Goal: Use online tool/utility: Utilize a website feature to perform a specific function

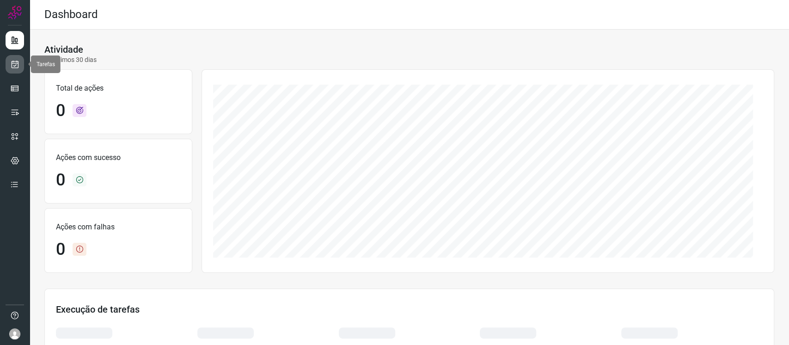
click at [19, 67] on icon at bounding box center [15, 64] width 10 height 9
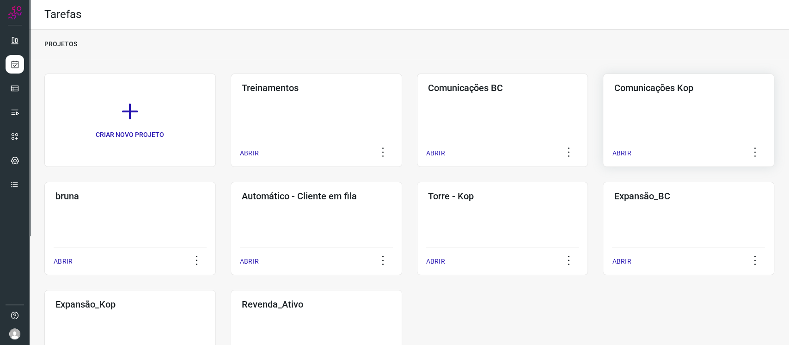
click at [216, 182] on div "Comunicações Kop ABRIR" at bounding box center [129, 228] width 171 height 93
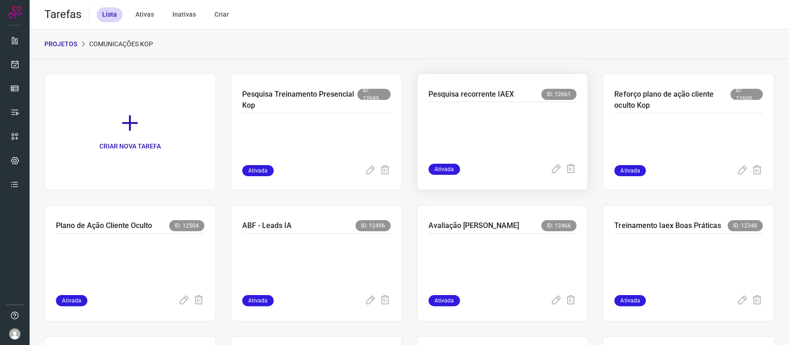
click at [537, 129] on p at bounding box center [497, 131] width 139 height 46
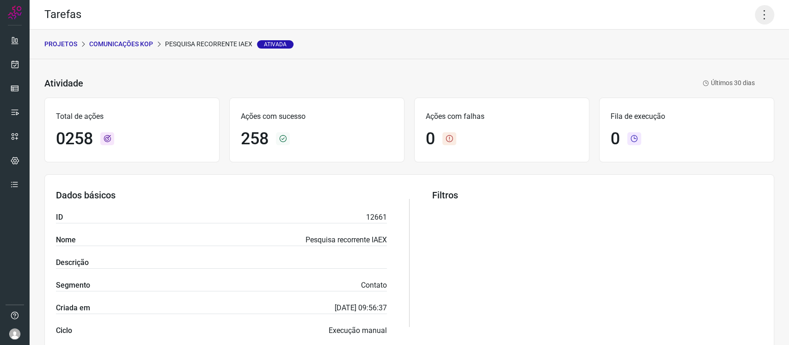
click at [755, 13] on icon at bounding box center [764, 14] width 19 height 19
click at [705, 64] on li "Executar" at bounding box center [722, 60] width 84 height 15
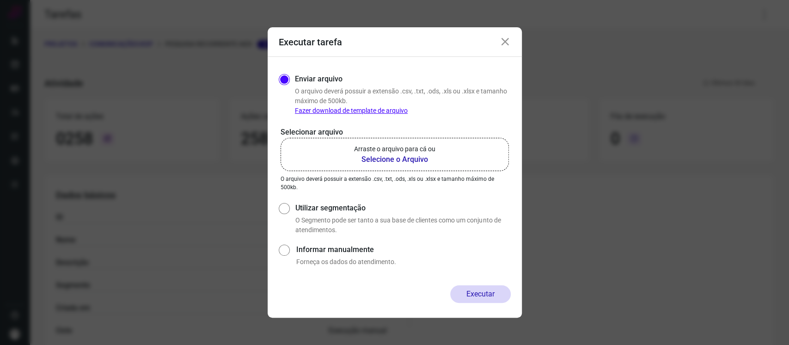
click at [417, 155] on b "Selecione o Arquivo" at bounding box center [394, 159] width 81 height 11
click at [0, 0] on input "Arraste o arquivo para cá ou Selecione o Arquivo" at bounding box center [0, 0] width 0 height 0
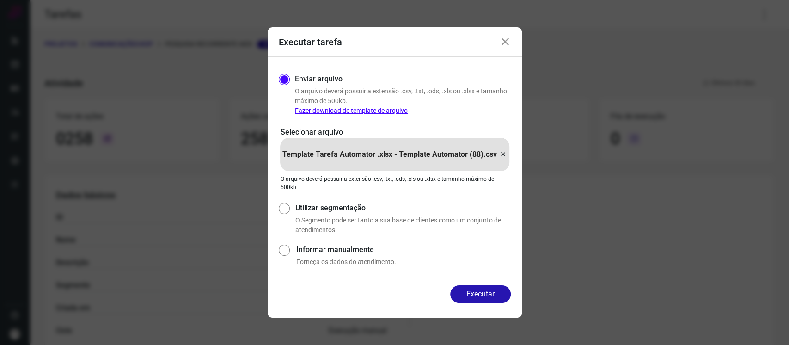
click at [486, 301] on button "Executar" at bounding box center [480, 294] width 61 height 18
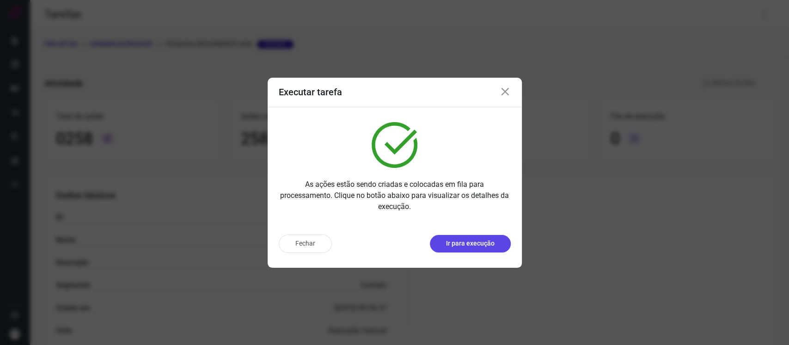
click at [459, 244] on p "Ir para execução" at bounding box center [470, 244] width 49 height 10
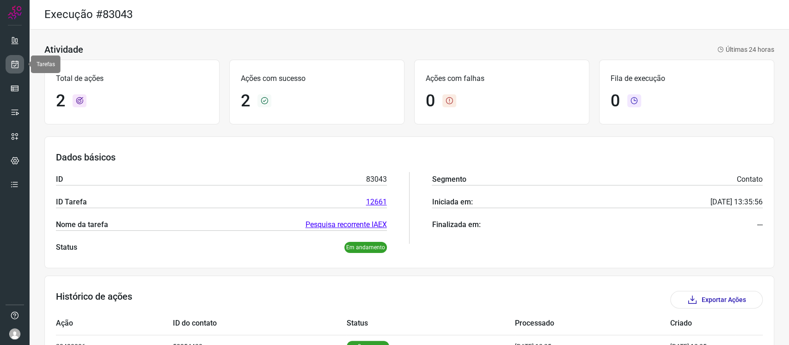
click at [15, 64] on icon at bounding box center [15, 64] width 10 height 9
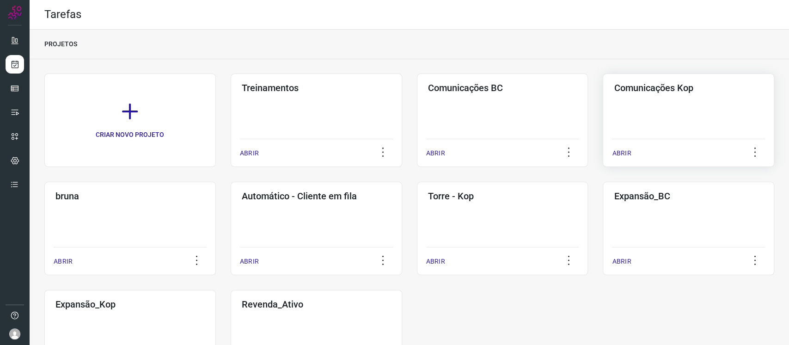
click at [216, 182] on div "Comunicações Kop ABRIR" at bounding box center [129, 228] width 171 height 93
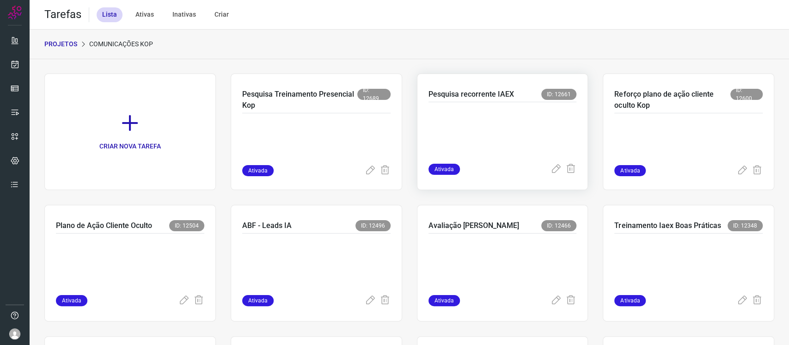
click at [496, 98] on p "Pesquisa recorrente IAEX" at bounding box center [471, 94] width 86 height 11
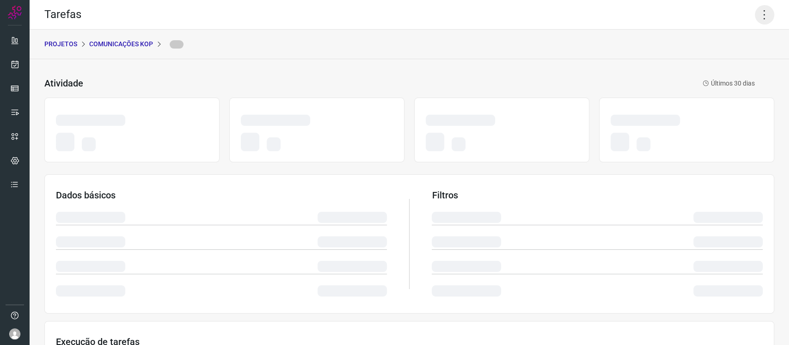
click at [761, 17] on icon at bounding box center [764, 14] width 19 height 19
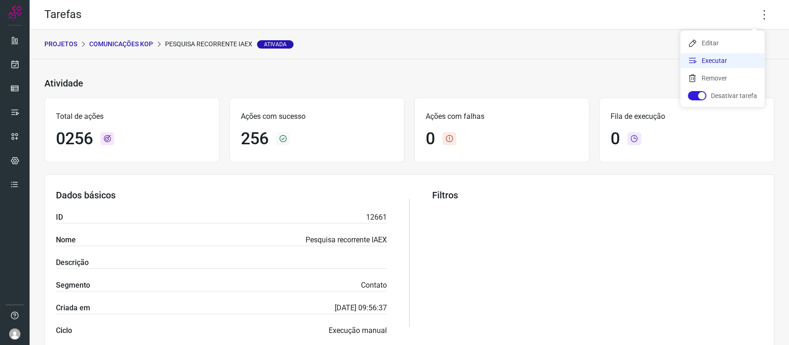
click at [720, 67] on li "Executar" at bounding box center [722, 60] width 84 height 15
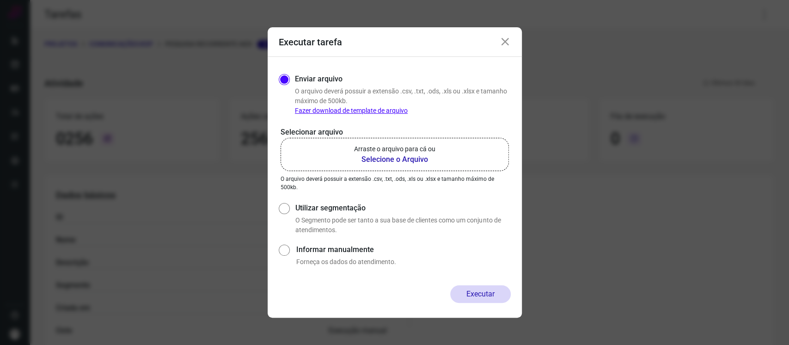
click at [446, 170] on label "Arraste o arquivo para cá ou Selecione o Arquivo" at bounding box center [395, 154] width 228 height 33
click at [0, 0] on input "Arraste o arquivo para cá ou Selecione o Arquivo" at bounding box center [0, 0] width 0 height 0
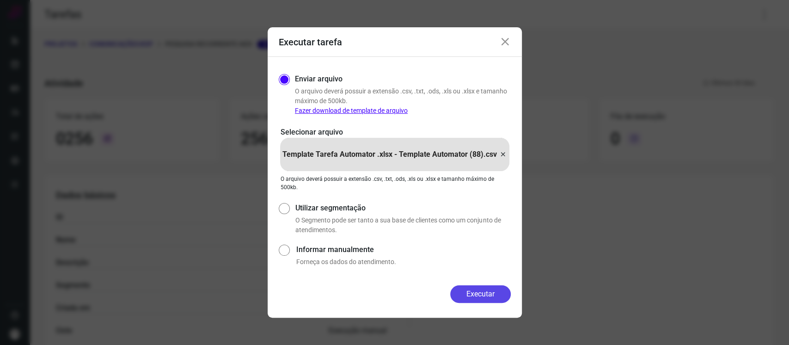
click at [478, 294] on button "Executar" at bounding box center [480, 294] width 61 height 18
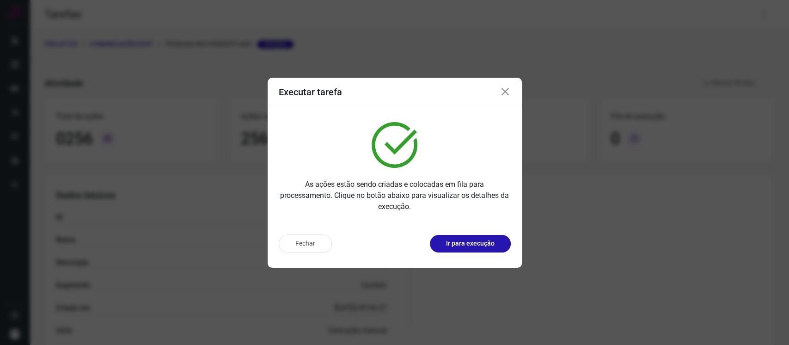
click at [505, 92] on icon at bounding box center [505, 91] width 11 height 11
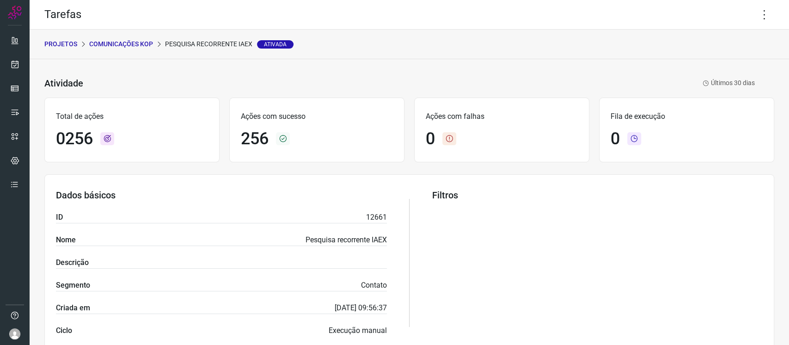
click at [112, 47] on p "Comunicações Kop" at bounding box center [121, 44] width 64 height 10
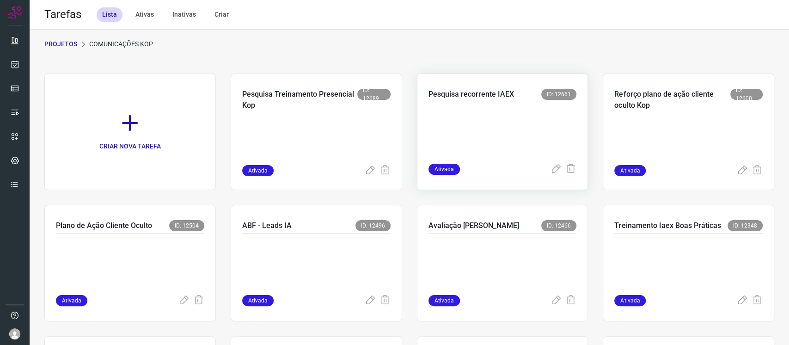
click at [477, 135] on p at bounding box center [497, 131] width 139 height 46
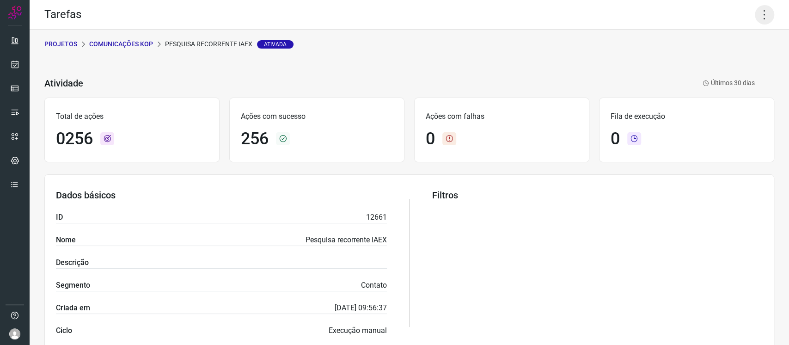
click at [758, 17] on icon at bounding box center [764, 14] width 19 height 19
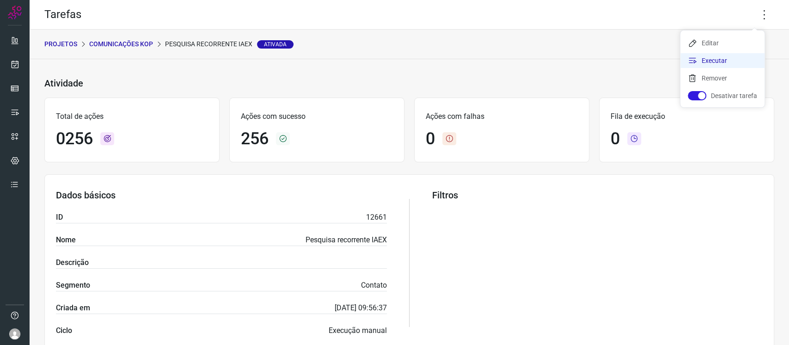
click at [726, 61] on li "Executar" at bounding box center [722, 60] width 84 height 15
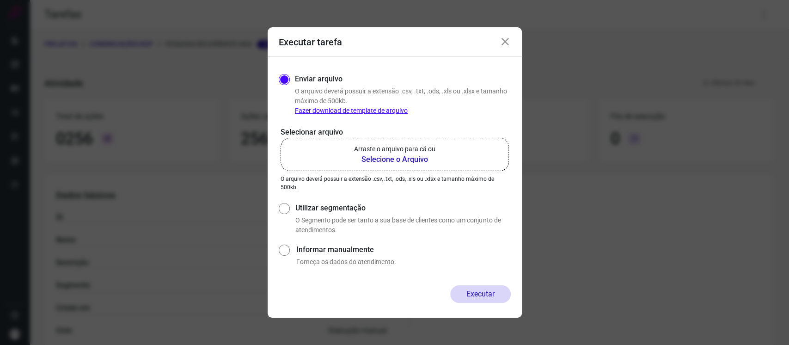
click at [452, 141] on label "Arraste o arquivo para cá ou Selecione o Arquivo" at bounding box center [395, 154] width 228 height 33
click at [0, 0] on input "Arraste o arquivo para cá ou Selecione o Arquivo" at bounding box center [0, 0] width 0 height 0
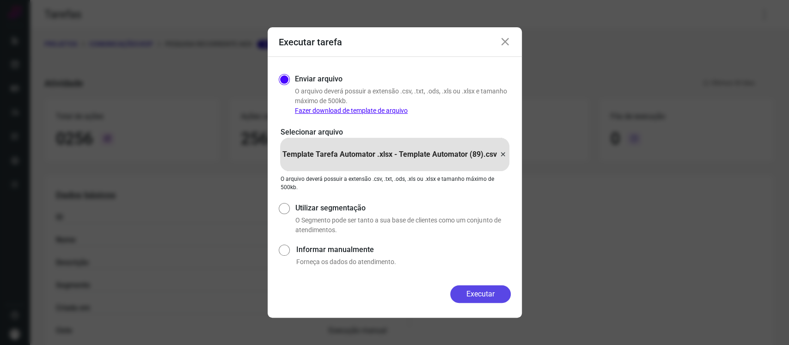
click at [496, 289] on button "Executar" at bounding box center [480, 294] width 61 height 18
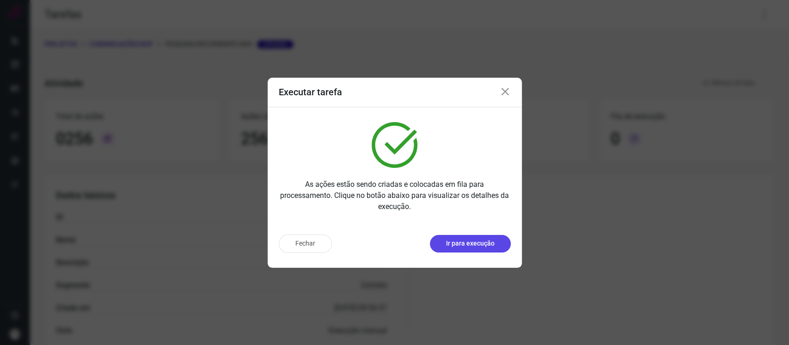
click at [456, 237] on button "Ir para execução" at bounding box center [470, 244] width 81 height 18
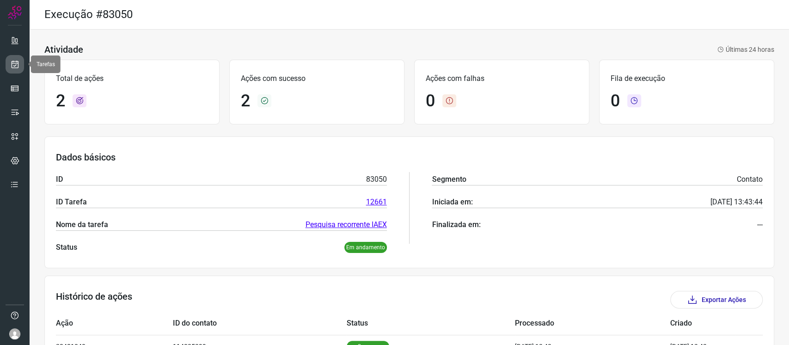
click at [22, 66] on link at bounding box center [15, 64] width 18 height 18
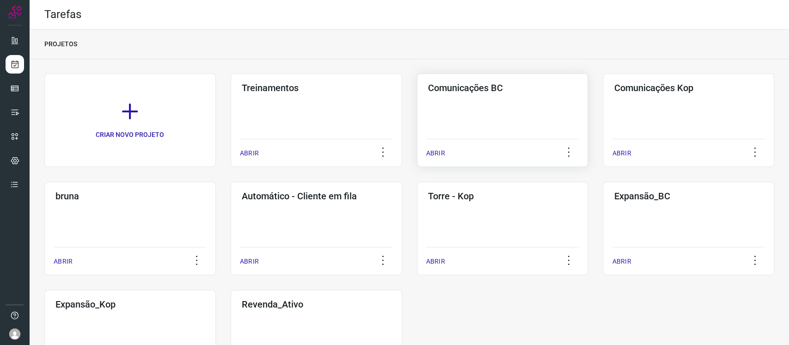
click at [603, 113] on div "Comunicações BC ABRIR" at bounding box center [688, 119] width 171 height 93
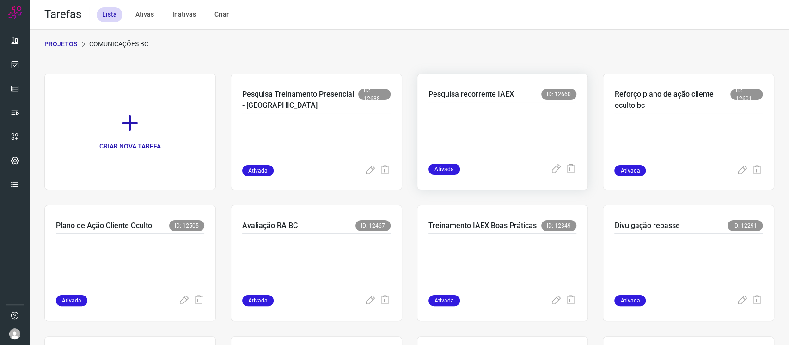
click at [508, 119] on p at bounding box center [497, 131] width 139 height 46
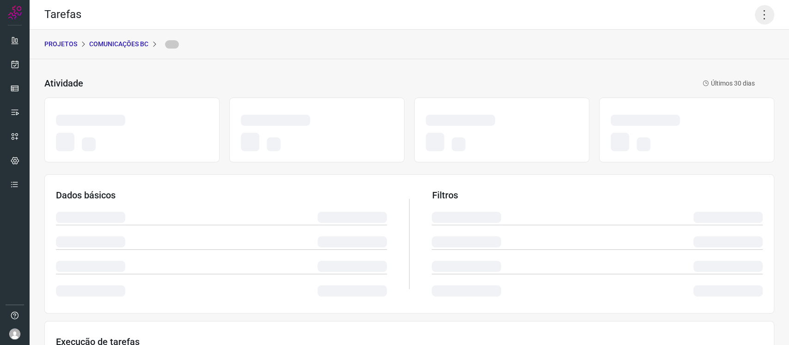
click at [755, 18] on icon at bounding box center [764, 14] width 19 height 19
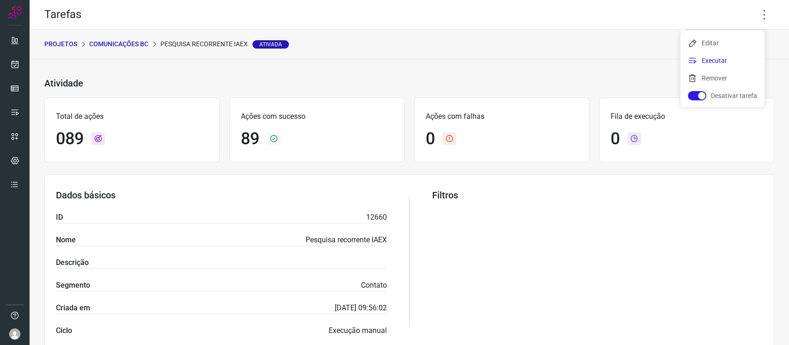
click at [710, 64] on li "Executar" at bounding box center [722, 60] width 84 height 15
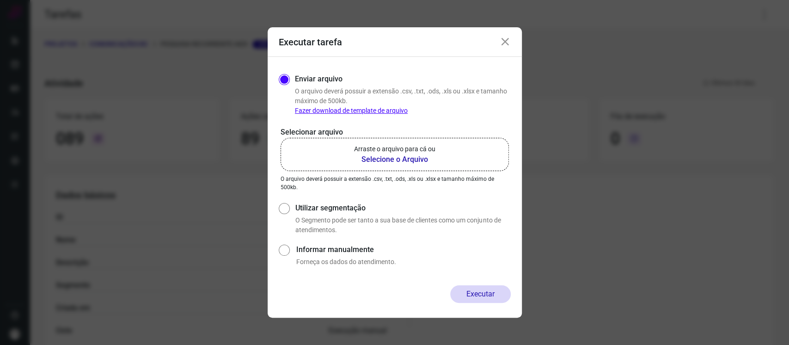
click at [418, 158] on b "Selecione o Arquivo" at bounding box center [394, 159] width 81 height 11
click at [0, 0] on input "Arraste o arquivo para cá ou Selecione o Arquivo" at bounding box center [0, 0] width 0 height 0
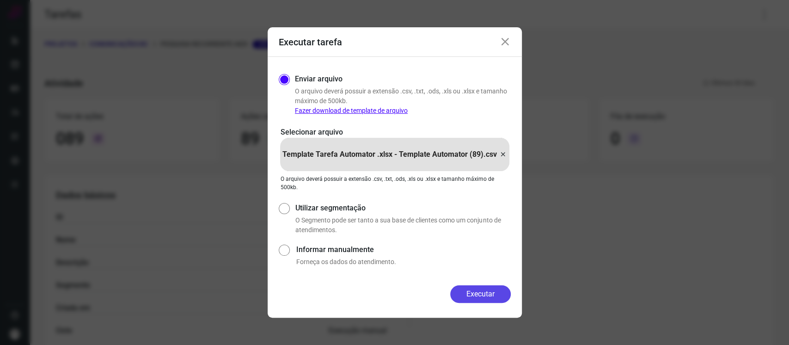
click at [471, 290] on button "Executar" at bounding box center [480, 294] width 61 height 18
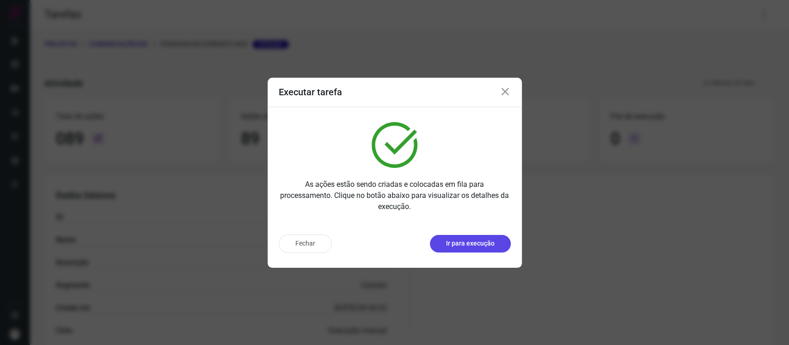
click at [494, 239] on p "Ir para execução" at bounding box center [470, 244] width 49 height 10
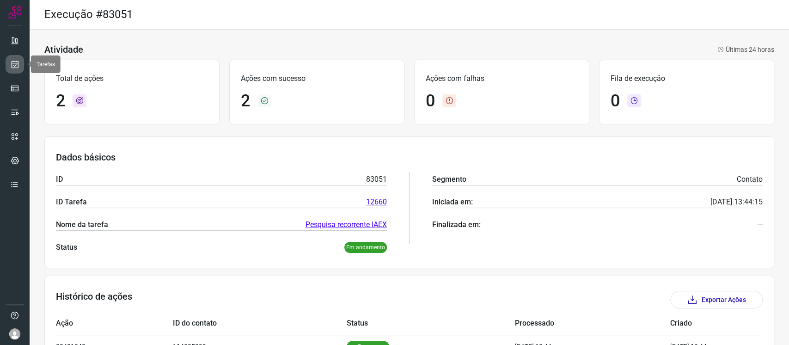
click at [12, 65] on icon at bounding box center [15, 64] width 10 height 9
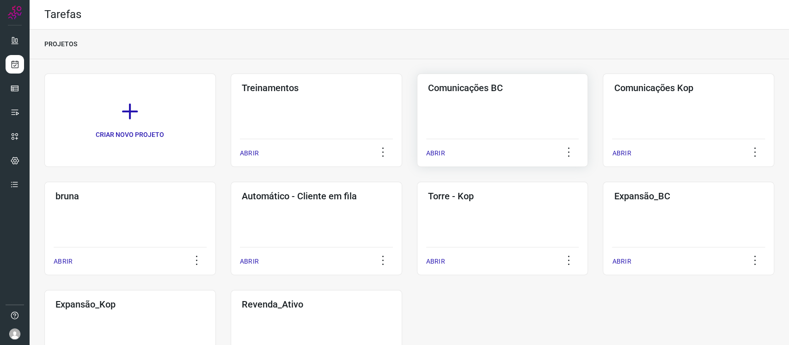
click at [603, 112] on div "Comunicações BC ABRIR" at bounding box center [688, 119] width 171 height 93
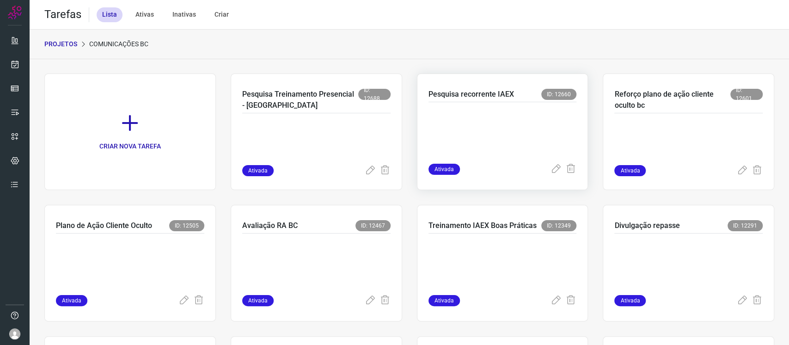
click at [513, 142] on p at bounding box center [497, 131] width 139 height 46
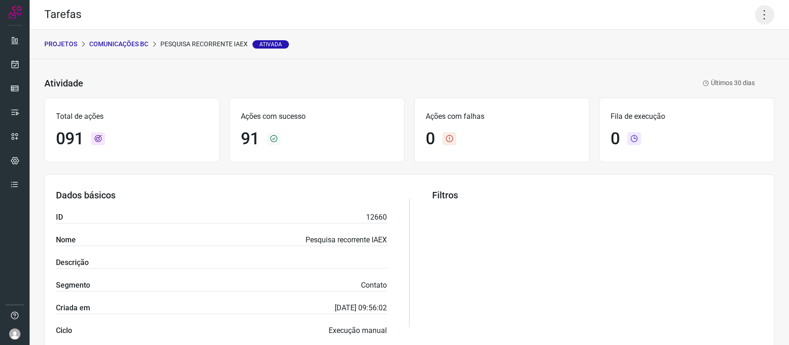
click at [757, 15] on icon at bounding box center [764, 14] width 19 height 19
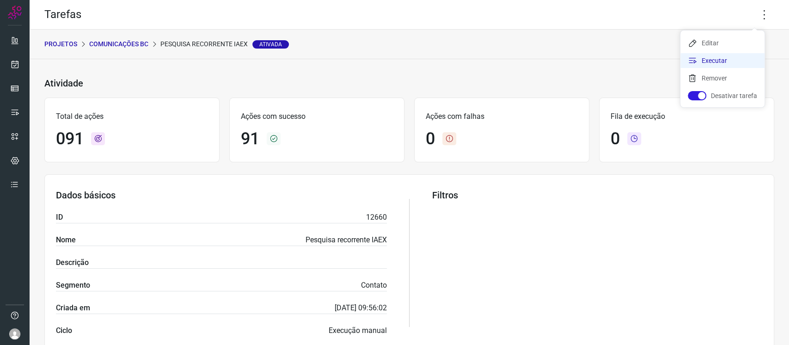
click at [707, 60] on li "Executar" at bounding box center [722, 60] width 84 height 15
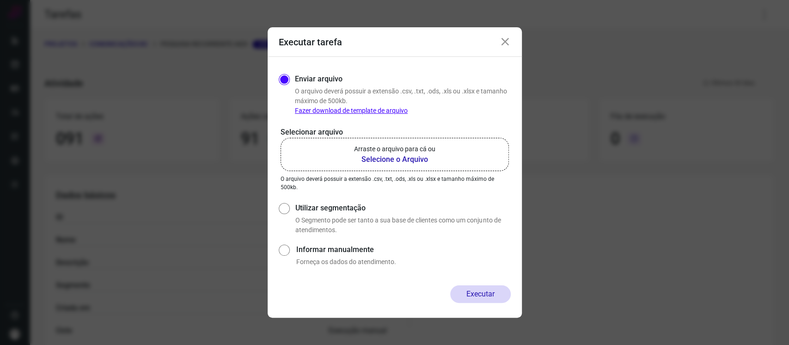
click at [402, 157] on b "Selecione o Arquivo" at bounding box center [394, 159] width 81 height 11
click at [0, 0] on input "Arraste o arquivo para cá ou Selecione o Arquivo" at bounding box center [0, 0] width 0 height 0
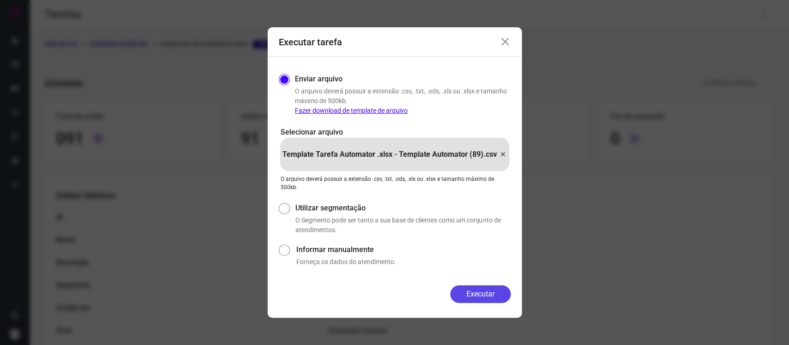
click at [490, 295] on button "Executar" at bounding box center [480, 294] width 61 height 18
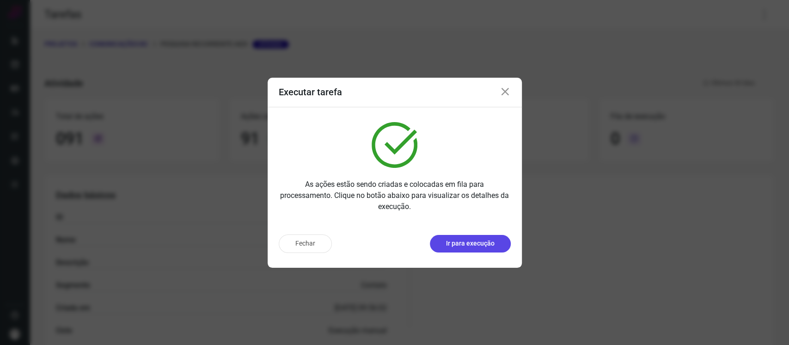
click at [473, 246] on p "Ir para execução" at bounding box center [470, 244] width 49 height 10
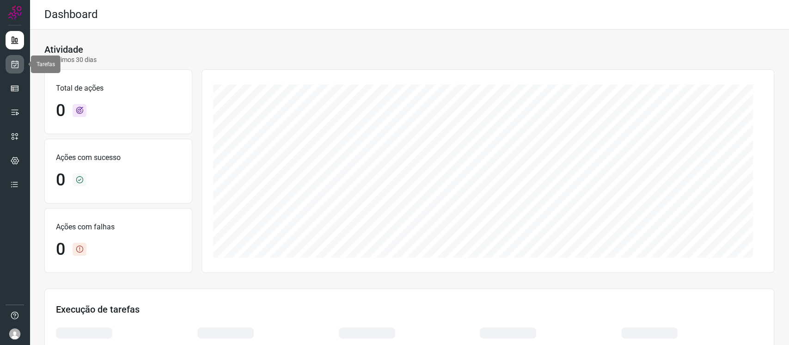
click at [13, 65] on icon at bounding box center [15, 64] width 10 height 9
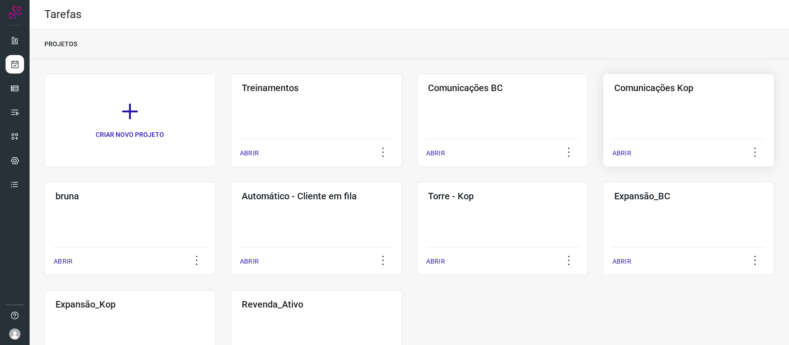
click at [216, 182] on div "Comunicações Kop ABRIR" at bounding box center [129, 228] width 171 height 93
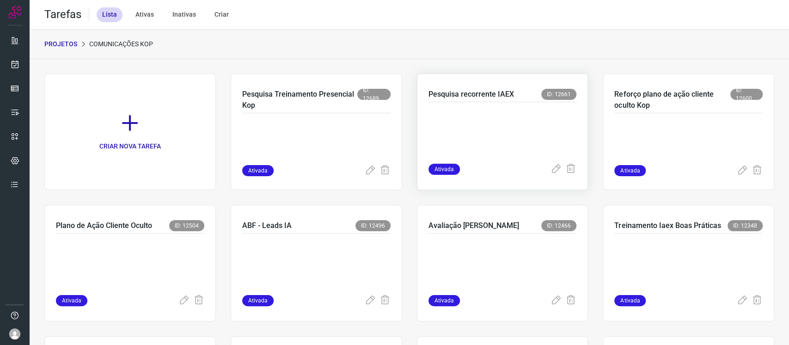
click at [510, 122] on p at bounding box center [497, 131] width 139 height 46
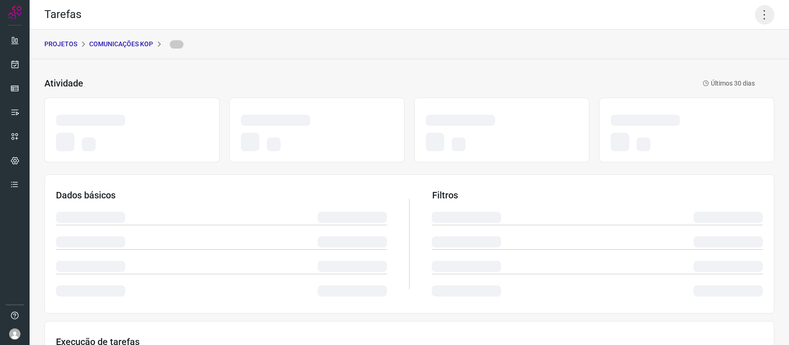
click at [755, 18] on icon at bounding box center [764, 14] width 19 height 19
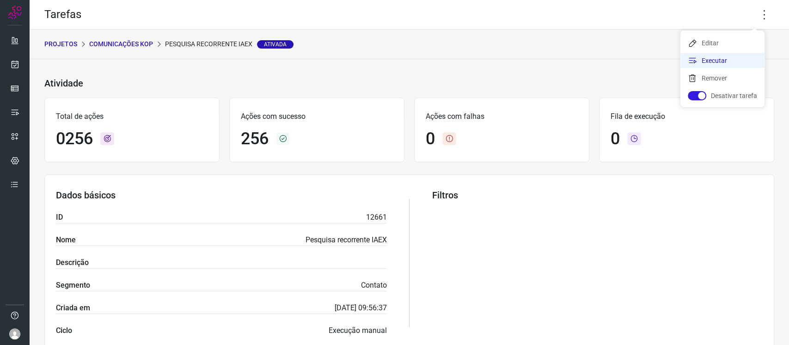
click at [734, 58] on li "Executar" at bounding box center [722, 60] width 84 height 15
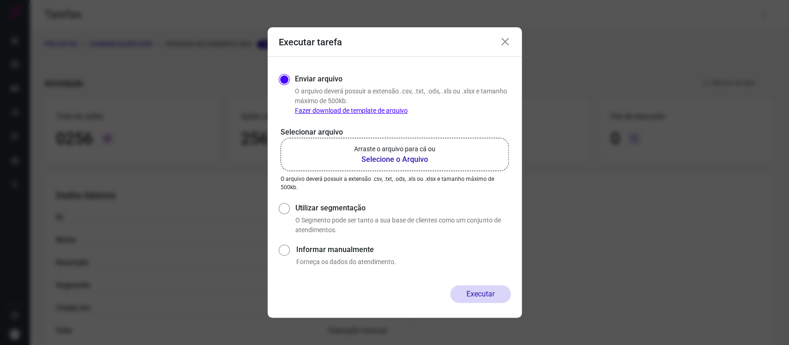
click at [426, 152] on p "Arraste o arquivo para cá ou" at bounding box center [394, 149] width 81 height 10
click at [0, 0] on input "Arraste o arquivo para cá ou Selecione o Arquivo" at bounding box center [0, 0] width 0 height 0
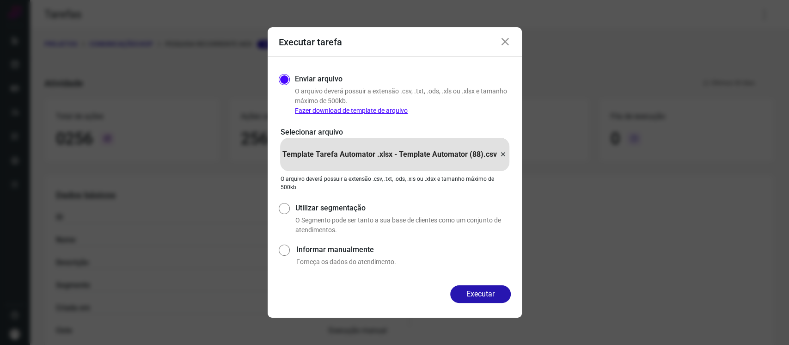
click at [501, 303] on div "Executar" at bounding box center [395, 301] width 254 height 32
click at [494, 294] on button "Executar" at bounding box center [480, 294] width 61 height 18
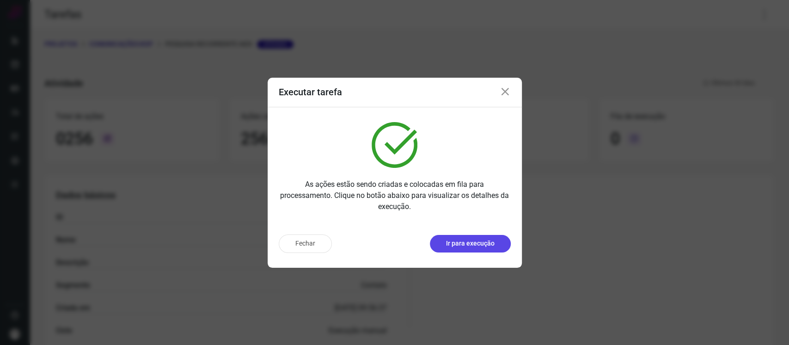
click at [449, 244] on p "Ir para execução" at bounding box center [470, 244] width 49 height 10
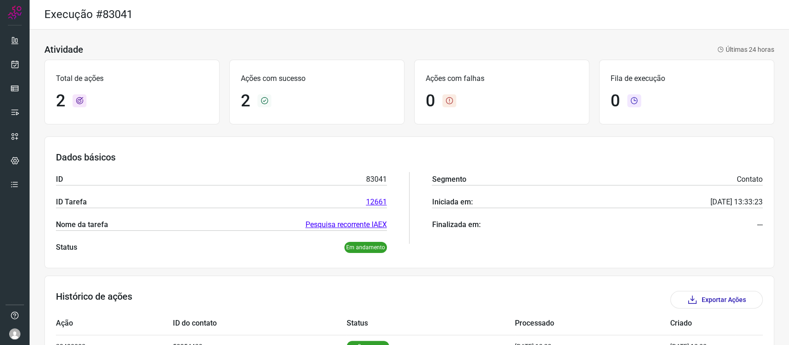
click at [364, 228] on link "Pesquisa recorrente IAEX" at bounding box center [346, 224] width 81 height 11
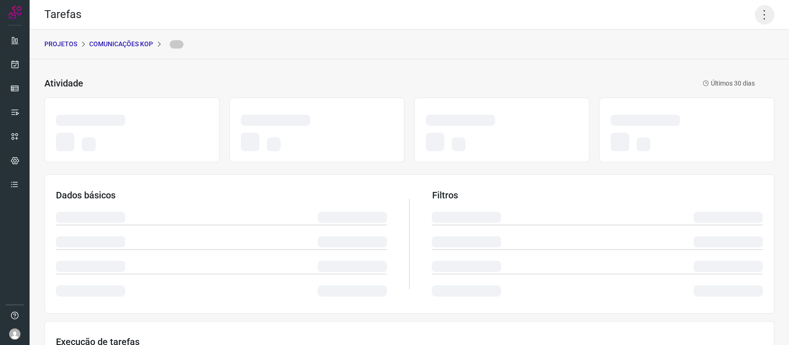
click at [755, 15] on icon at bounding box center [764, 14] width 19 height 19
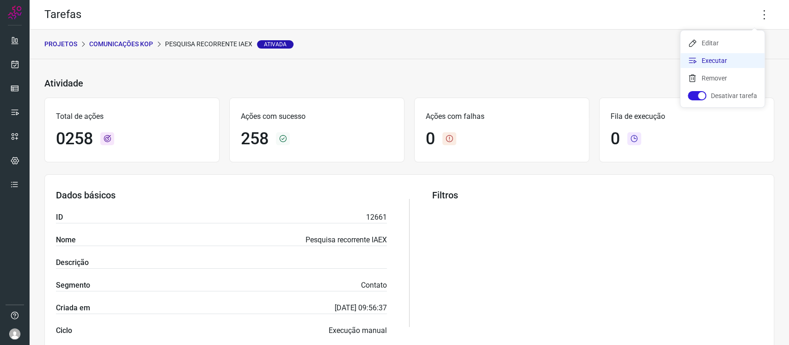
click at [721, 67] on li "Executar" at bounding box center [722, 60] width 84 height 15
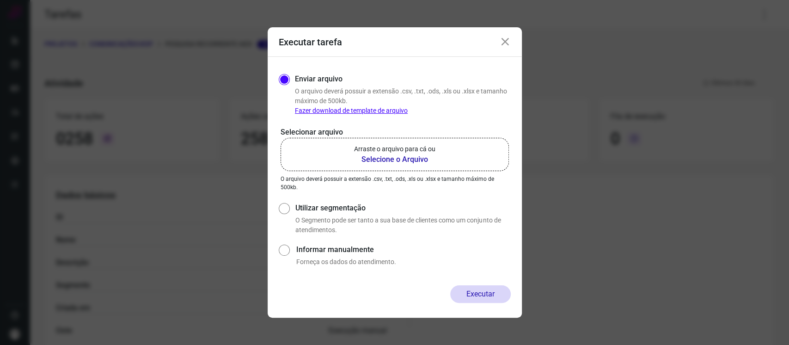
click at [437, 159] on label "Arraste o arquivo para cá ou Selecione o Arquivo" at bounding box center [395, 154] width 228 height 33
click at [0, 0] on input "Arraste o arquivo para cá ou Selecione o Arquivo" at bounding box center [0, 0] width 0 height 0
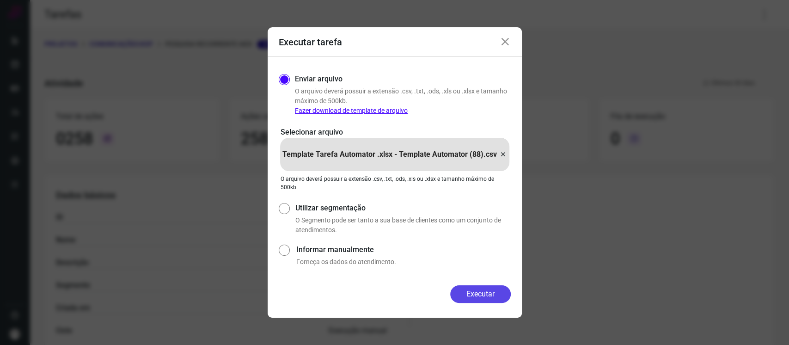
click at [477, 291] on button "Executar" at bounding box center [480, 294] width 61 height 18
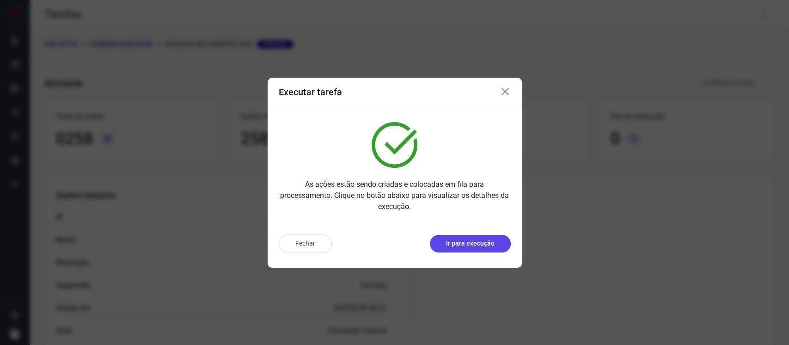
click at [492, 244] on p "Ir para execução" at bounding box center [470, 244] width 49 height 10
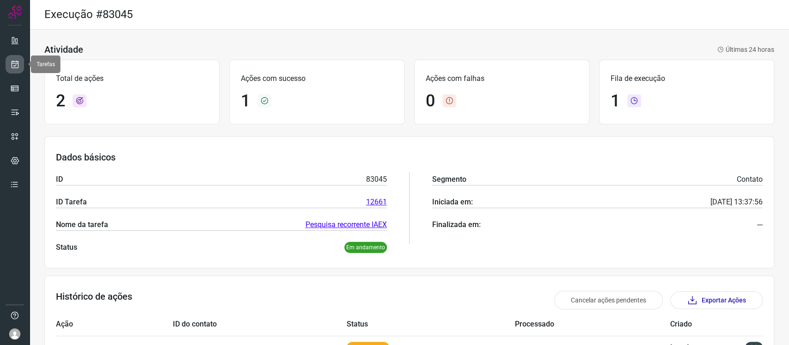
click at [17, 60] on icon at bounding box center [15, 64] width 10 height 9
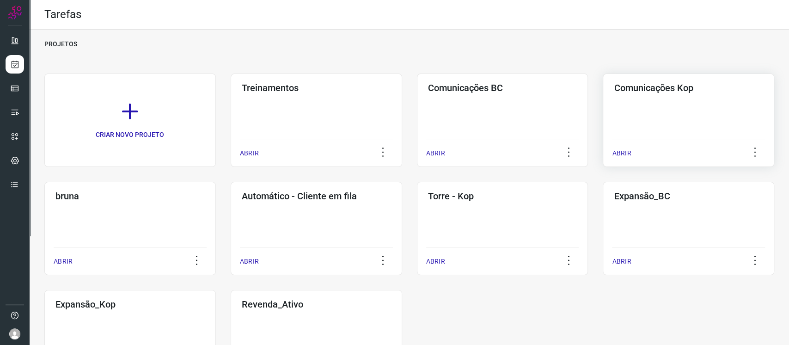
click at [216, 182] on div "Comunicações Kop ABRIR" at bounding box center [129, 228] width 171 height 93
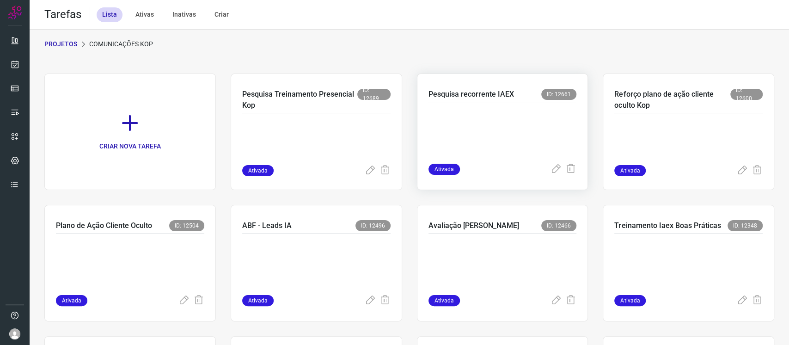
click at [549, 143] on p at bounding box center [497, 131] width 139 height 46
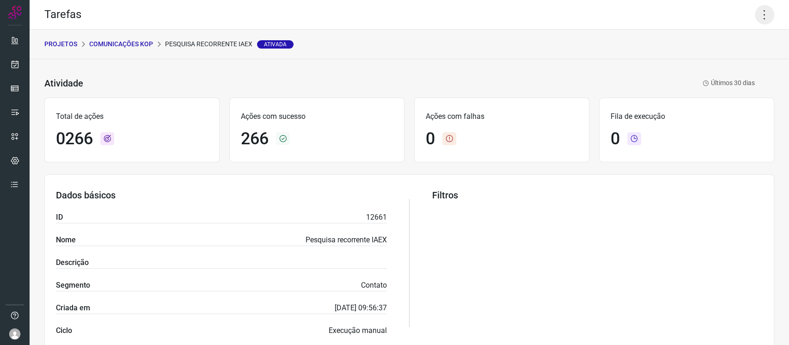
click at [757, 11] on icon at bounding box center [764, 14] width 19 height 19
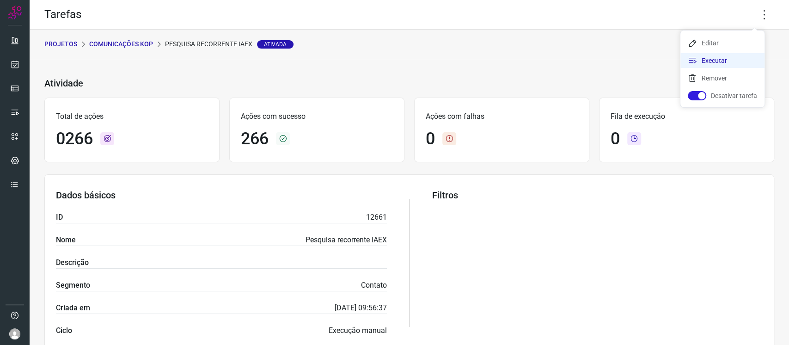
click at [739, 64] on li "Executar" at bounding box center [722, 60] width 84 height 15
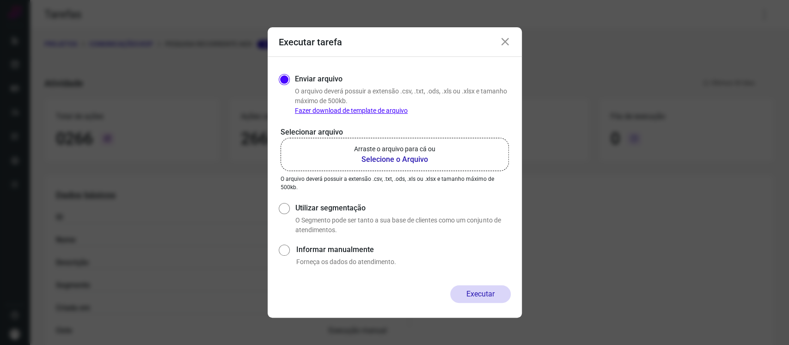
click at [431, 152] on p "Arraste o arquivo para cá ou" at bounding box center [394, 149] width 81 height 10
click at [0, 0] on input "Arraste o arquivo para cá ou Selecione o Arquivo" at bounding box center [0, 0] width 0 height 0
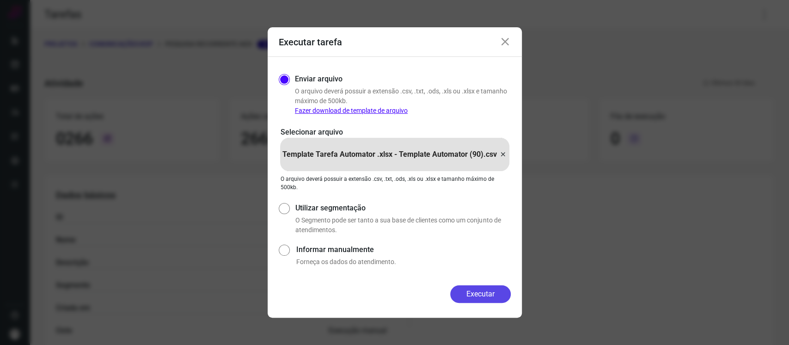
click at [485, 301] on button "Executar" at bounding box center [480, 294] width 61 height 18
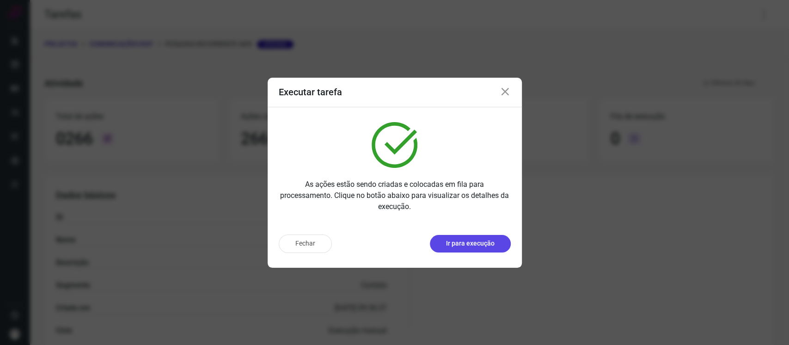
click at [468, 235] on button "Ir para execução" at bounding box center [470, 244] width 81 height 18
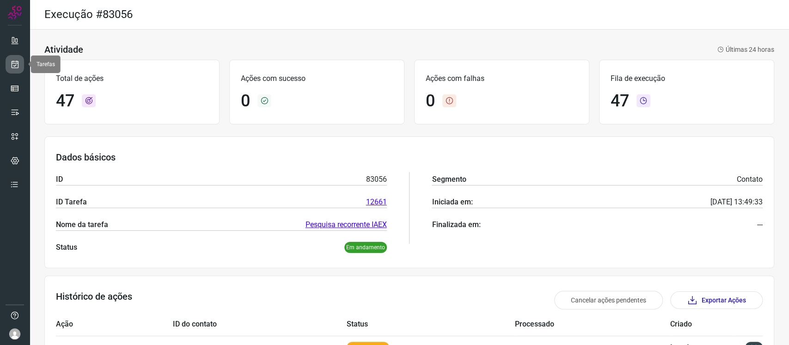
click at [11, 63] on icon at bounding box center [15, 64] width 10 height 9
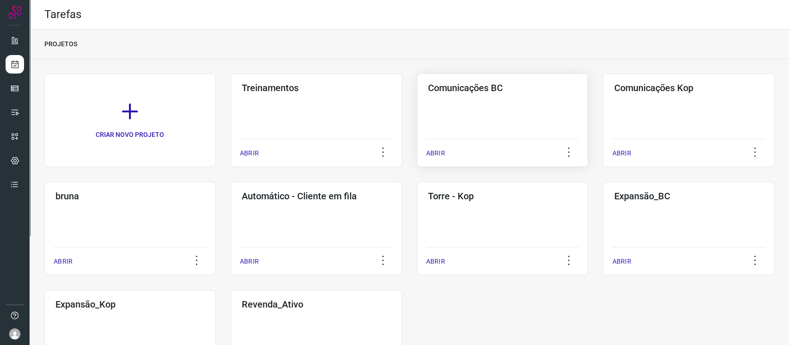
click at [603, 102] on div "Comunicações BC ABRIR" at bounding box center [688, 119] width 171 height 93
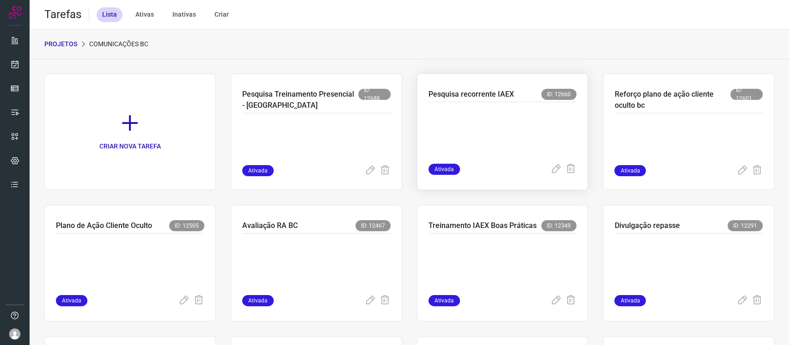
click at [497, 109] on p at bounding box center [497, 131] width 139 height 46
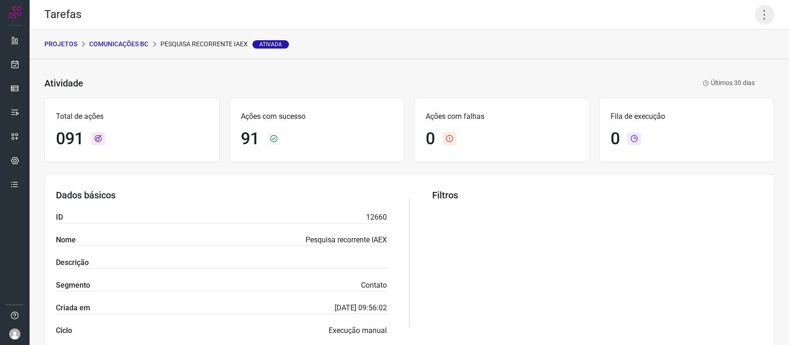
click at [755, 14] on icon at bounding box center [764, 14] width 19 height 19
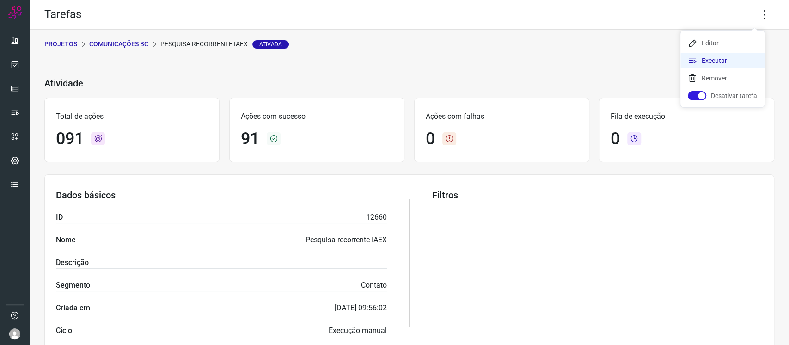
click at [736, 58] on li "Executar" at bounding box center [722, 60] width 84 height 15
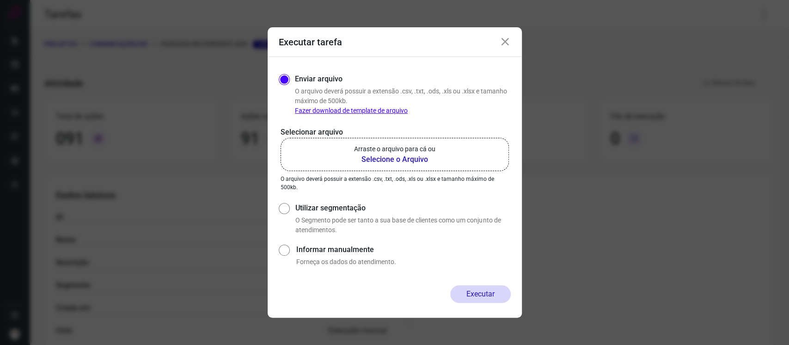
click at [438, 150] on label "Arraste o arquivo para cá ou Selecione o Arquivo" at bounding box center [395, 154] width 228 height 33
click at [0, 0] on input "Arraste o arquivo para cá ou Selecione o Arquivo" at bounding box center [0, 0] width 0 height 0
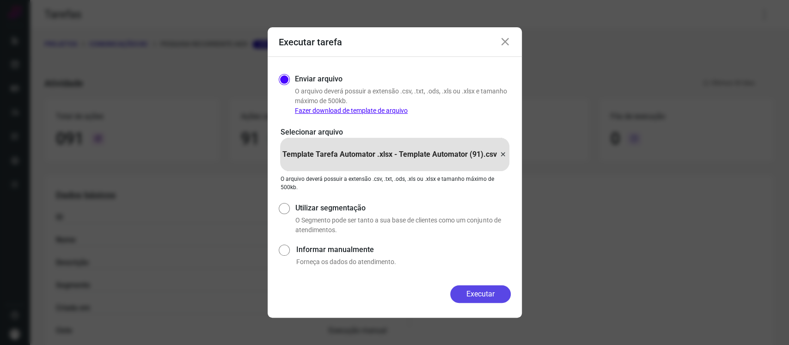
click at [476, 291] on button "Executar" at bounding box center [480, 294] width 61 height 18
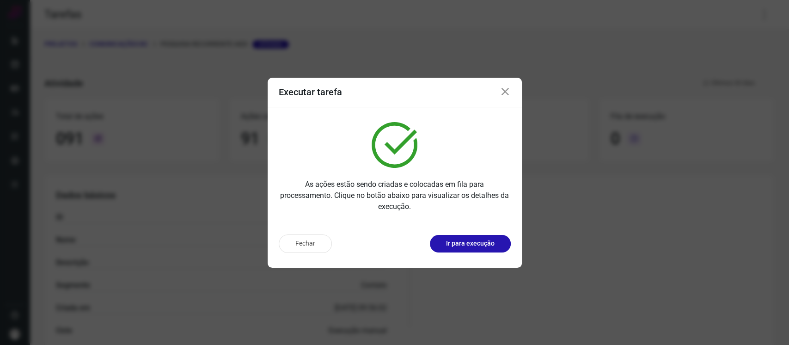
click at [471, 228] on div "Fechar Ir para execução" at bounding box center [395, 247] width 254 height 41
click at [476, 239] on p "Ir para execução" at bounding box center [470, 244] width 49 height 10
